Goal: Task Accomplishment & Management: Manage account settings

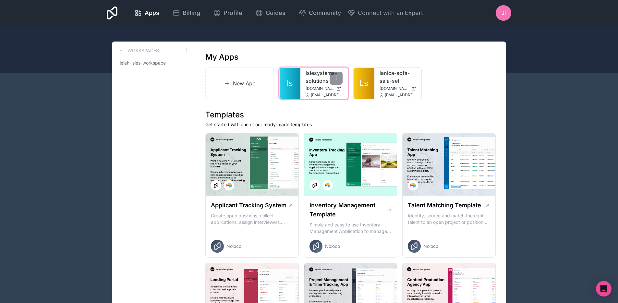
click at [338, 88] on icon at bounding box center [338, 88] width 5 height 5
click at [334, 78] on icon at bounding box center [336, 78] width 5 height 5
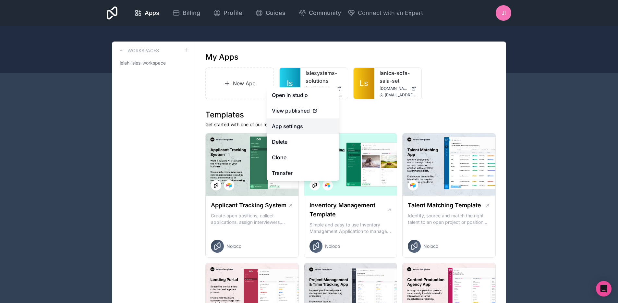
click at [310, 121] on link "App settings" at bounding box center [303, 126] width 73 height 16
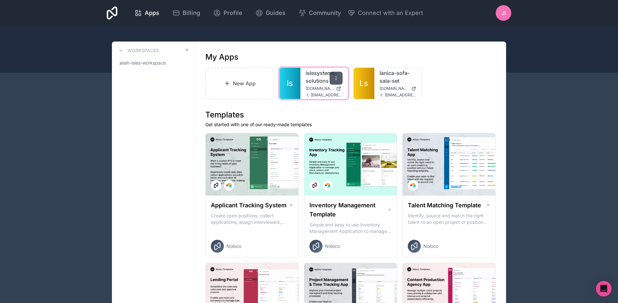
click at [332, 81] on div at bounding box center [336, 78] width 13 height 13
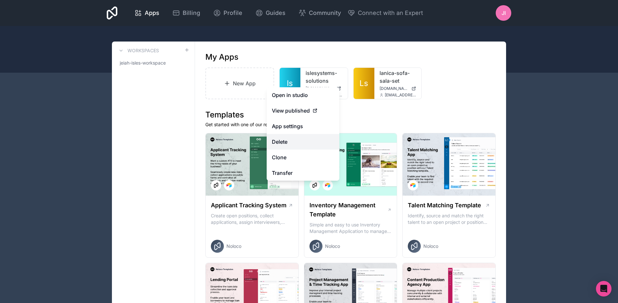
click at [296, 139] on button "Delete" at bounding box center [303, 142] width 73 height 16
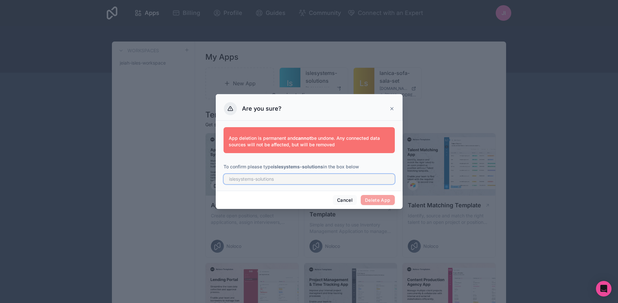
click at [280, 177] on input "text" at bounding box center [309, 179] width 171 height 10
type input "islesystems-solutions"
click at [385, 205] on div "Cancel Delete App" at bounding box center [309, 200] width 187 height 19
click at [385, 199] on button "Delete App" at bounding box center [378, 200] width 34 height 10
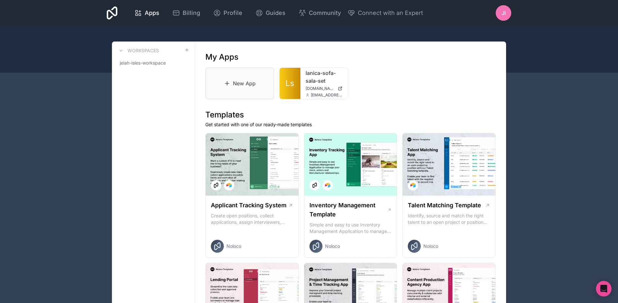
click at [227, 93] on link "New App" at bounding box center [240, 84] width 69 height 32
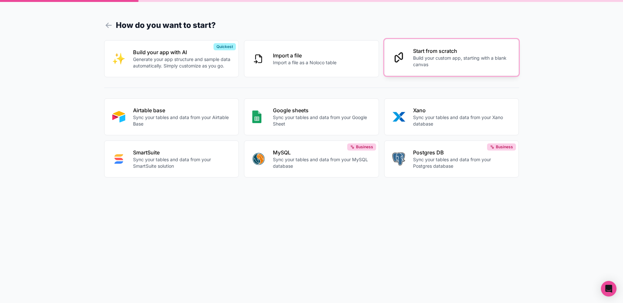
click at [443, 67] on p "Build your custom app, starting with a blank canvas" at bounding box center [462, 61] width 98 height 13
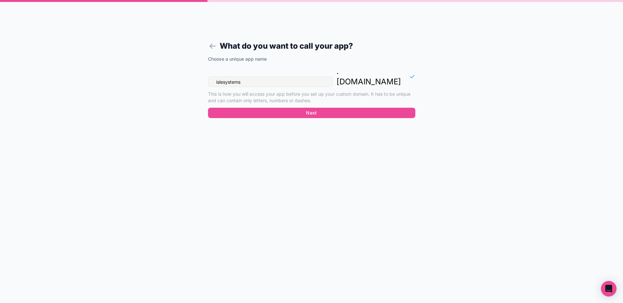
click at [216, 77] on input "islesystems" at bounding box center [270, 82] width 125 height 10
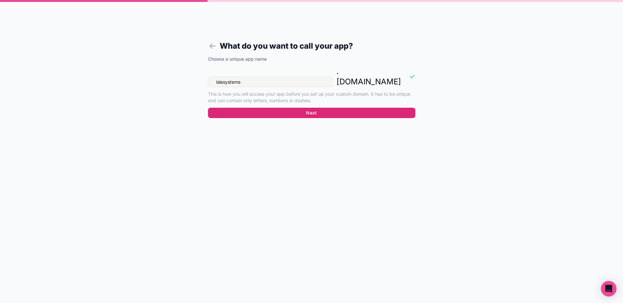
click at [304, 108] on button "Next" at bounding box center [311, 113] width 207 height 10
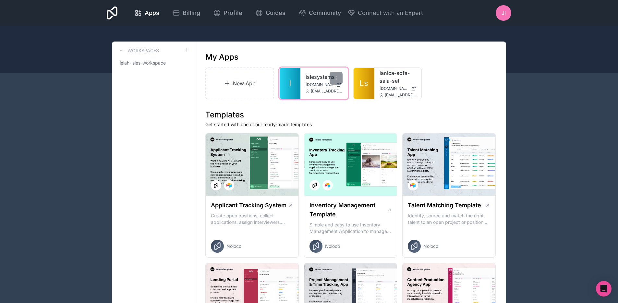
click at [339, 86] on icon at bounding box center [338, 84] width 3 height 3
